Goal: Entertainment & Leisure: Consume media (video, audio)

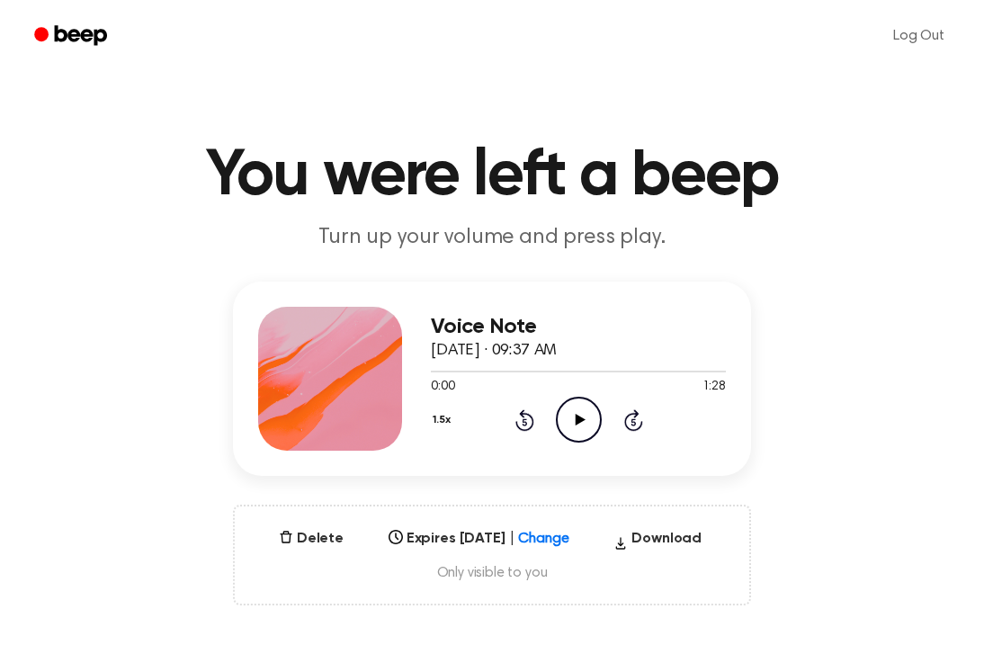
click at [584, 401] on icon "Play Audio" at bounding box center [579, 420] width 46 height 46
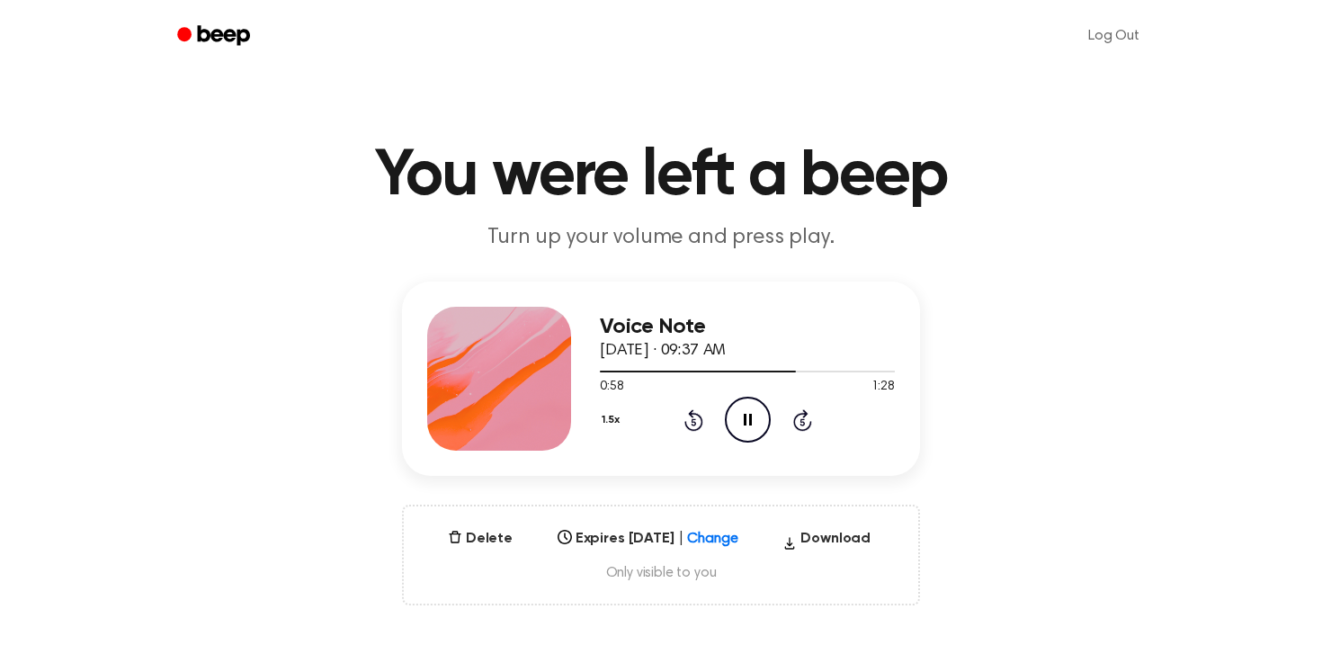
click at [598, 416] on div "Voice Note September 18, 2025 · 09:37 AM 0:58 1:28 Your browser does not suppor…" at bounding box center [661, 379] width 518 height 194
click at [613, 416] on button "1.5x" at bounding box center [613, 420] width 26 height 31
click at [621, 618] on div "2.0x" at bounding box center [634, 628] width 69 height 33
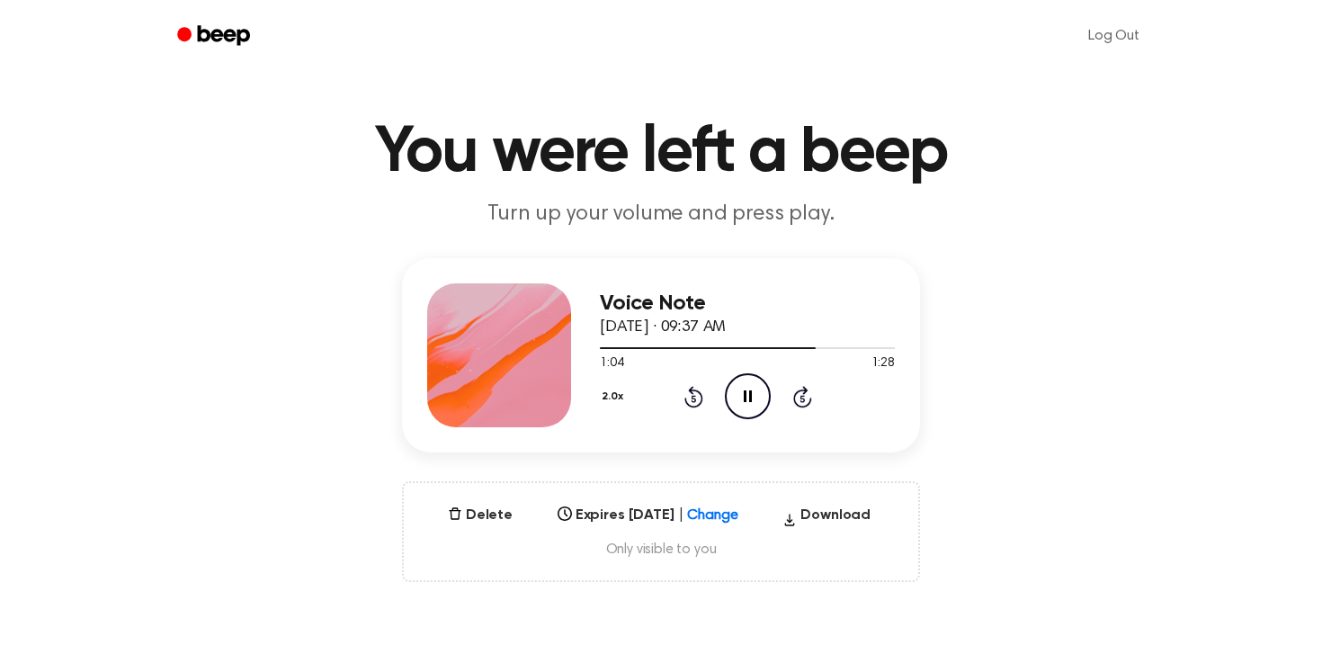
scroll to position [24, 0]
click at [631, 398] on div "2.0x Rewind 5 seconds Pause Audio Skip 5 seconds" at bounding box center [747, 395] width 295 height 46
click at [622, 398] on button "2.0x" at bounding box center [615, 395] width 30 height 31
click at [627, 504] on span "1.0x" at bounding box center [629, 499] width 22 height 19
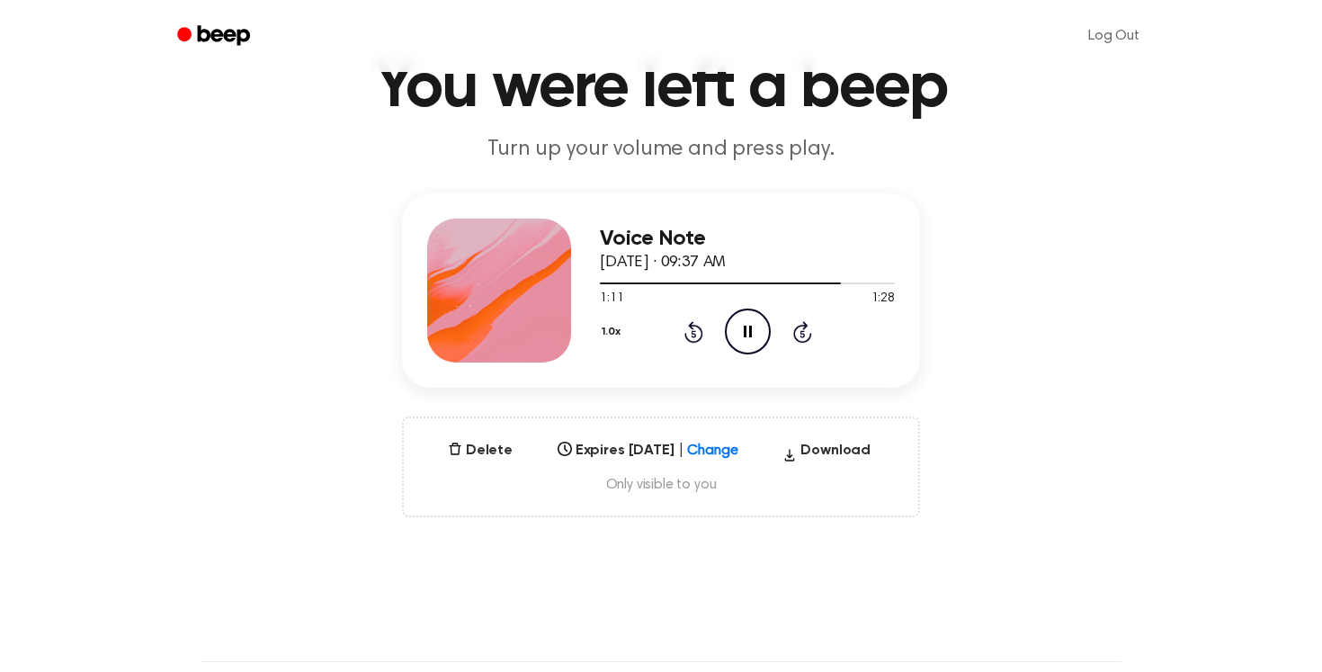
scroll to position [90, 0]
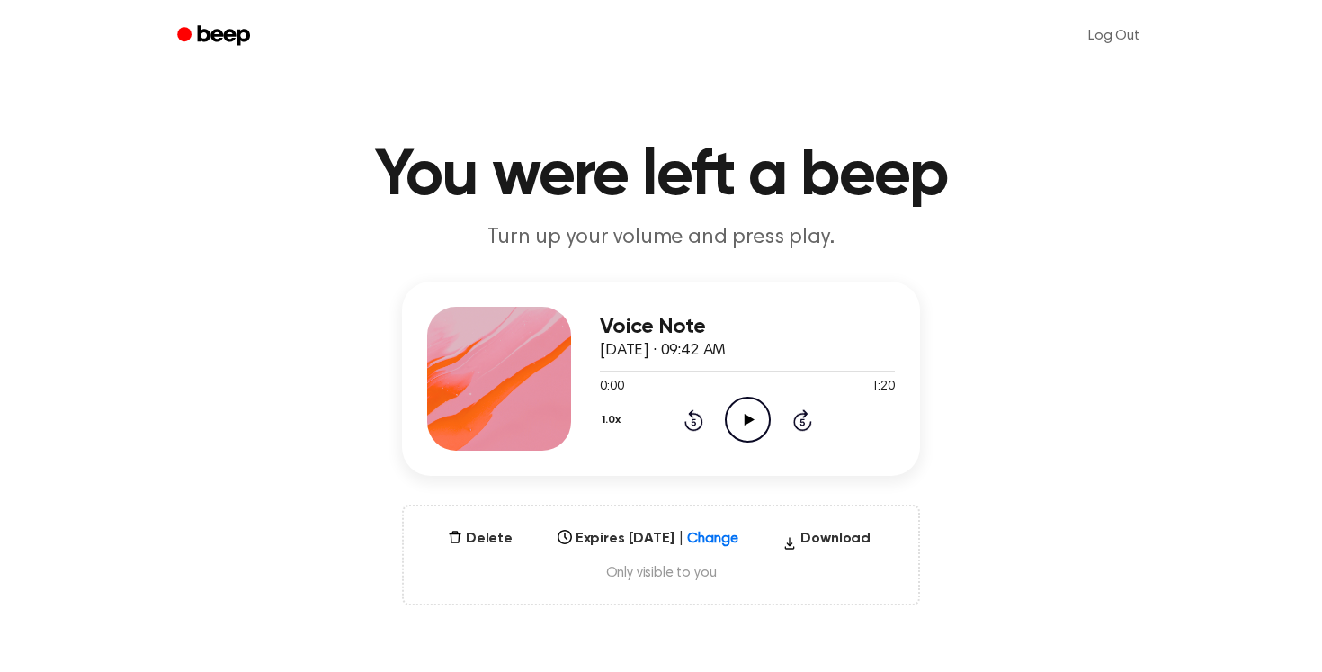
click at [757, 437] on icon "Play Audio" at bounding box center [748, 420] width 46 height 46
click at [611, 424] on button "1.0x" at bounding box center [613, 420] width 27 height 31
click at [626, 556] on span "1.2x" at bounding box center [629, 561] width 22 height 19
click at [608, 416] on button "1.2x" at bounding box center [613, 420] width 26 height 31
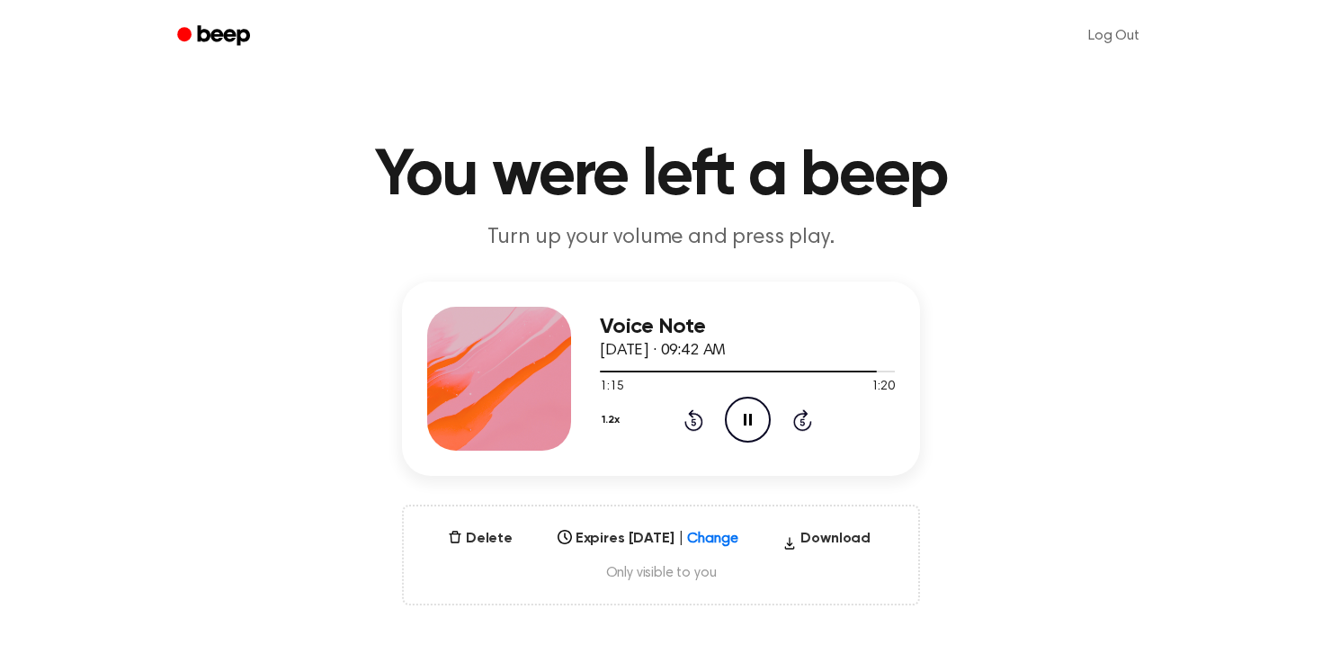
click at [608, 416] on button "1.2x" at bounding box center [613, 420] width 26 height 31
click at [638, 525] on span "1.0x" at bounding box center [629, 528] width 22 height 19
